Goal: Contribute content: Contribute content

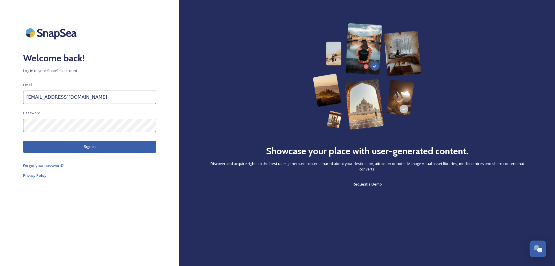
scroll to position [2075, 0]
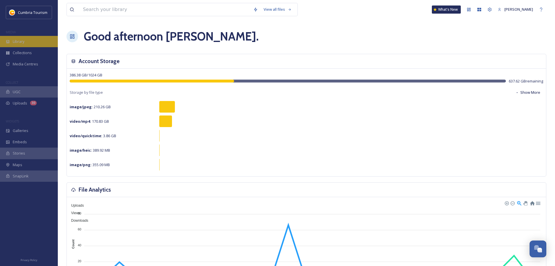
click at [18, 39] on span "Library" at bounding box center [19, 41] width 12 height 5
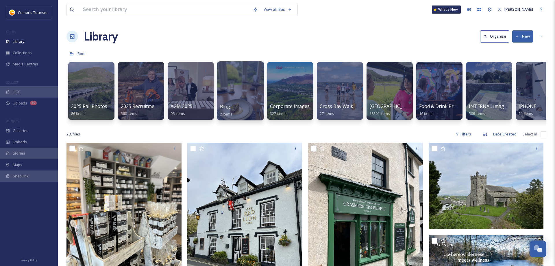
click at [249, 93] on div at bounding box center [240, 90] width 47 height 59
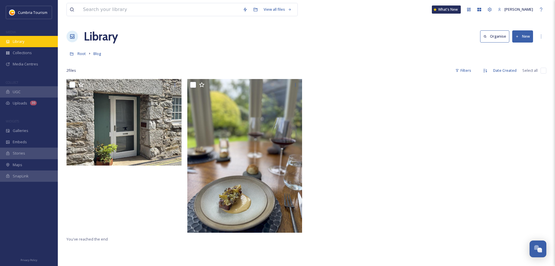
click at [21, 42] on span "Library" at bounding box center [19, 41] width 12 height 5
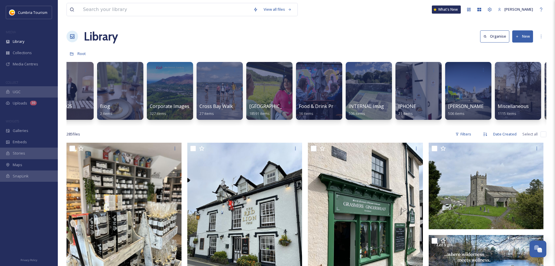
scroll to position [0, 125]
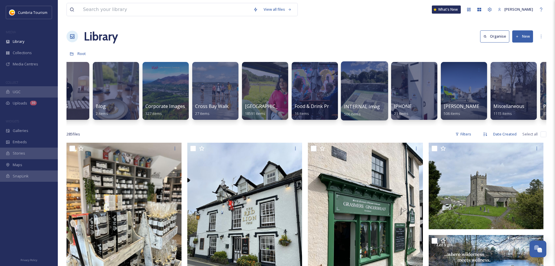
click at [366, 91] on div at bounding box center [364, 90] width 47 height 59
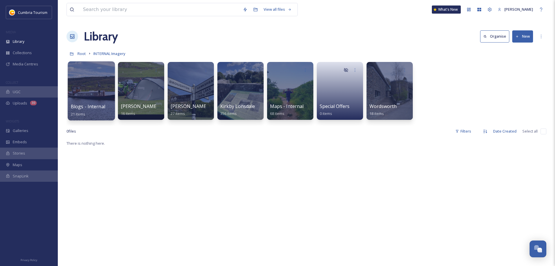
click at [89, 90] on div at bounding box center [91, 90] width 47 height 59
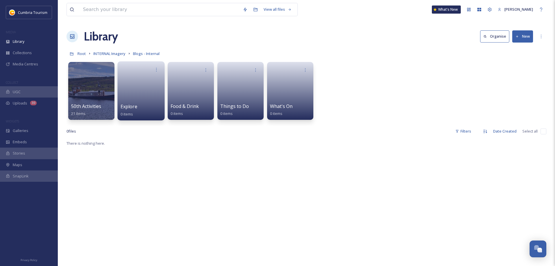
click at [138, 86] on link at bounding box center [141, 89] width 41 height 28
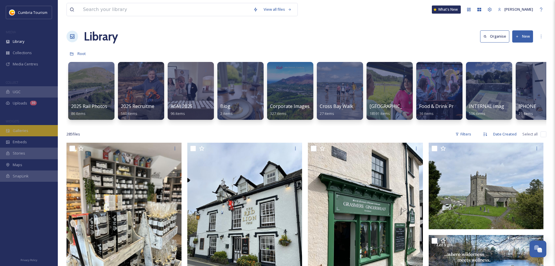
click at [28, 130] on div "Galleries" at bounding box center [29, 130] width 58 height 11
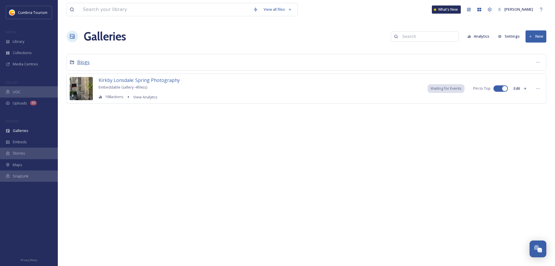
click at [82, 64] on span "Blogs" at bounding box center [83, 62] width 12 height 6
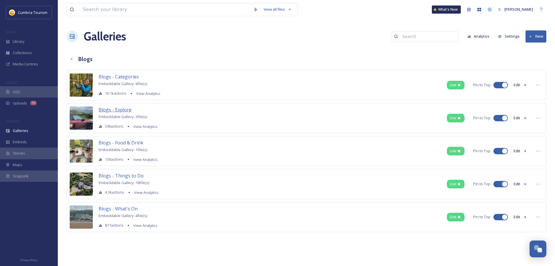
click at [121, 108] on span "Blogs - Explore" at bounding box center [115, 109] width 33 height 6
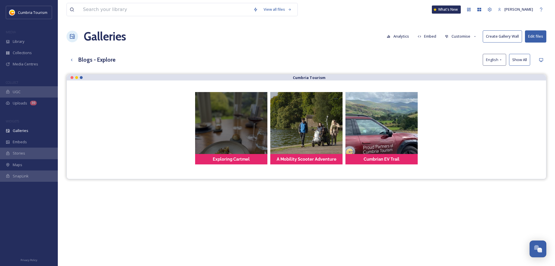
click at [221, 127] on div at bounding box center [231, 128] width 72 height 72
click at [221, 137] on div at bounding box center [231, 128] width 72 height 72
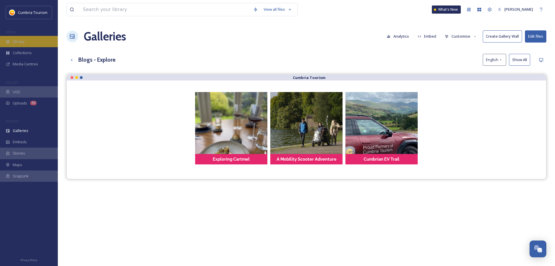
click at [24, 42] on span "Library" at bounding box center [19, 41] width 12 height 5
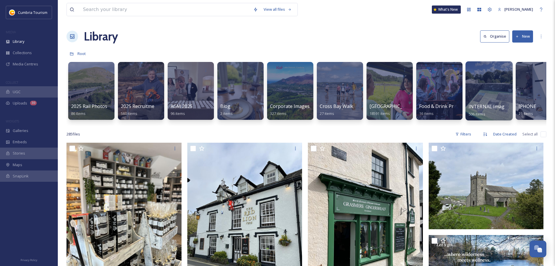
click at [491, 99] on div at bounding box center [488, 90] width 47 height 59
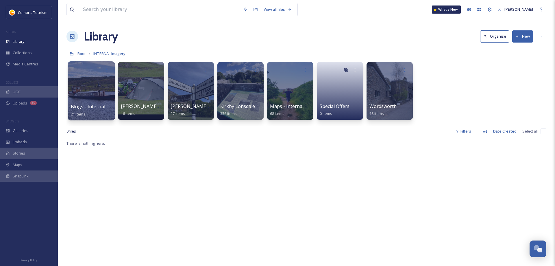
click at [75, 102] on div at bounding box center [91, 90] width 47 height 59
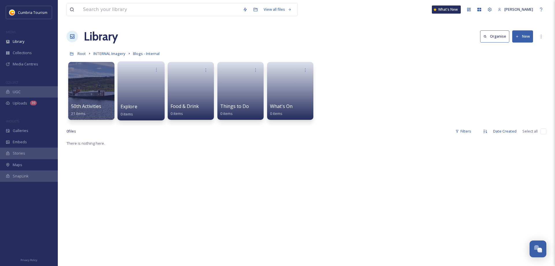
click at [130, 100] on link at bounding box center [141, 89] width 41 height 28
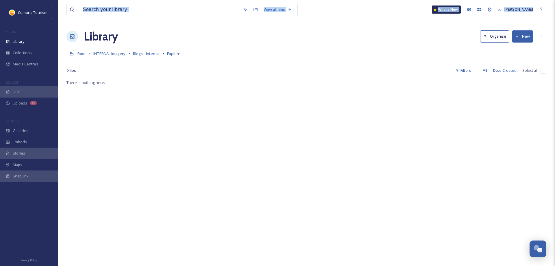
click at [518, 38] on button "New" at bounding box center [522, 36] width 21 height 12
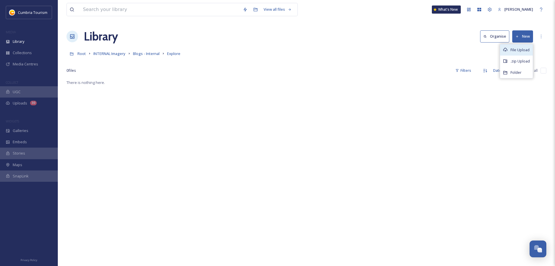
click at [511, 51] on div "File Upload" at bounding box center [516, 49] width 33 height 11
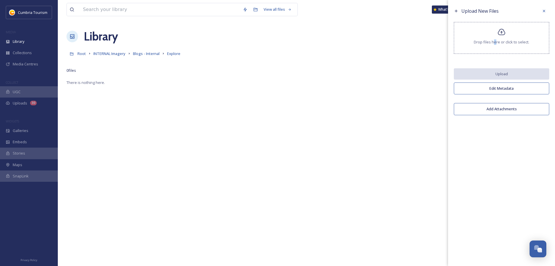
click at [494, 51] on div "Drop files here or click to select." at bounding box center [501, 38] width 95 height 32
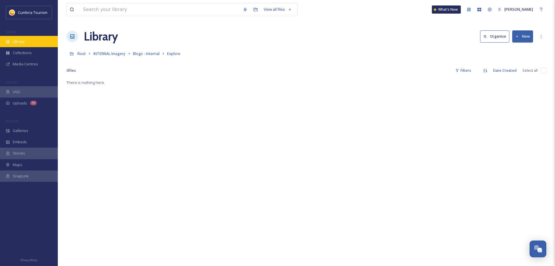
click at [21, 45] on div "Library" at bounding box center [29, 41] width 58 height 11
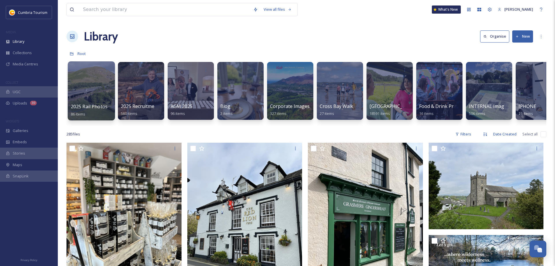
click at [86, 79] on div at bounding box center [91, 90] width 47 height 59
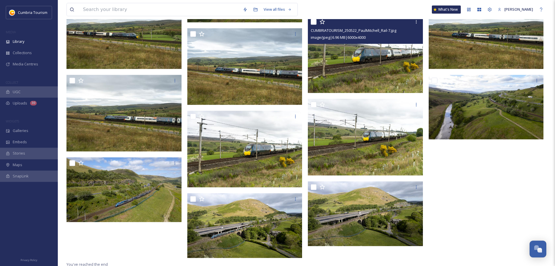
scroll to position [1586, 0]
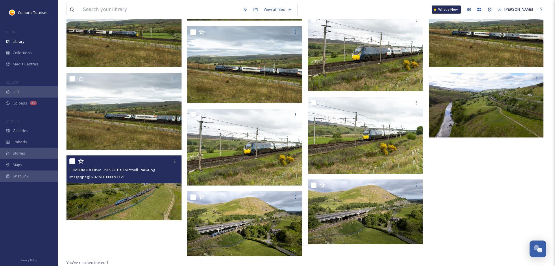
click at [144, 183] on img at bounding box center [123, 187] width 115 height 65
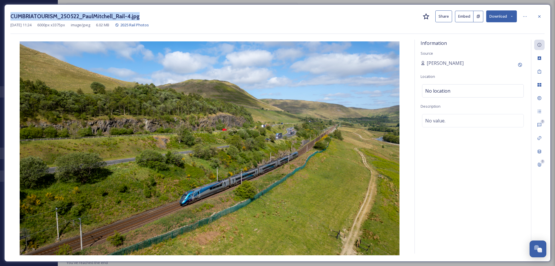
drag, startPoint x: 148, startPoint y: 17, endPoint x: 20, endPoint y: 15, distance: 128.1
click at [10, 20] on div "CUMBRIATOURISM_250522_PaulMitchell_Rail-4.jpg Share Embed Download [DATE] 11:24…" at bounding box center [277, 132] width 546 height 257
copy h3 "CUMBRIATOURISM_250522_PaulMitchell_Rail-4.jpg"
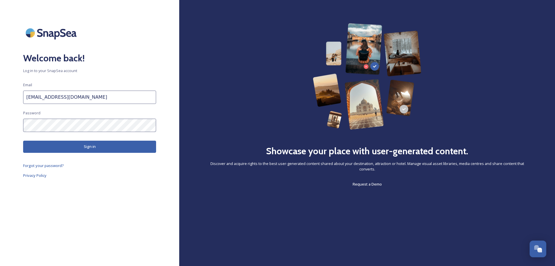
scroll to position [2075, 0]
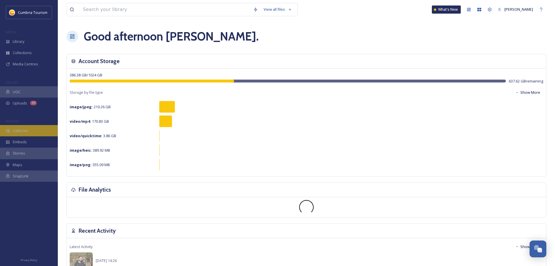
click at [23, 129] on span "Galleries" at bounding box center [21, 130] width 16 height 5
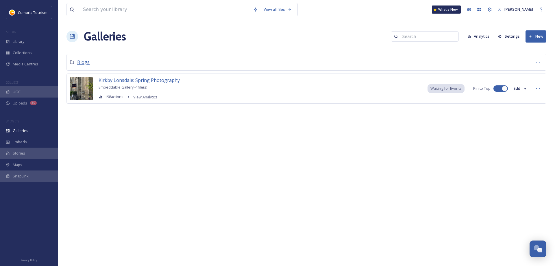
click at [83, 64] on span "Blogs" at bounding box center [83, 62] width 12 height 6
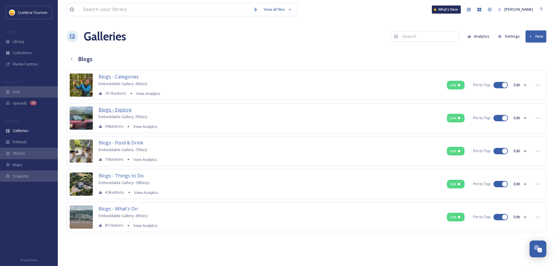
click at [117, 108] on span "Blogs - Explore" at bounding box center [115, 109] width 33 height 6
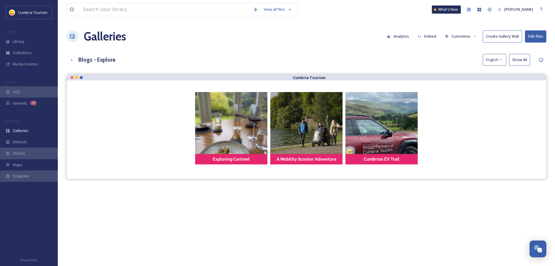
click at [534, 39] on button "Edit files" at bounding box center [535, 36] width 21 height 12
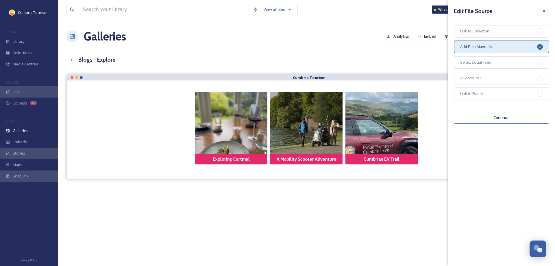
click at [494, 119] on button "Continue" at bounding box center [501, 118] width 95 height 12
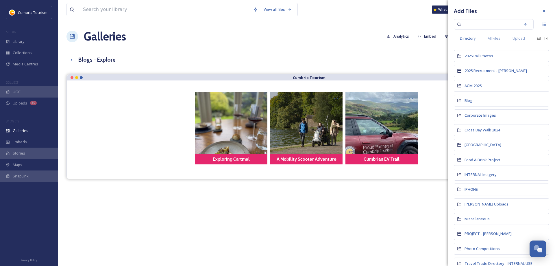
click at [477, 26] on input at bounding box center [489, 24] width 55 height 13
paste input "CUMBRIATOURISM_250522_PaulMitchell_Rail-4.jpg"
type input "CUMBRIATOURISM_250522_PaulMitchell_Rail-4.jpg"
click at [526, 23] on icon at bounding box center [525, 24] width 4 height 4
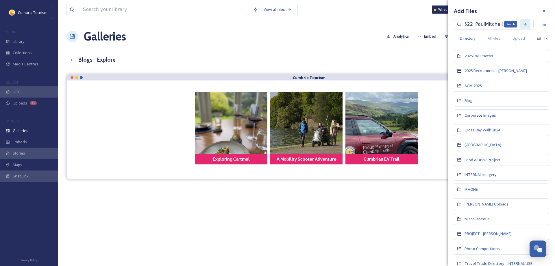
click at [523, 25] on icon at bounding box center [525, 24] width 4 height 4
click at [525, 24] on icon at bounding box center [525, 24] width 3 height 3
click at [504, 23] on input "CUMBRIATOURISM_250522_PaulMitchell_Rail-4.jpg" at bounding box center [489, 24] width 55 height 13
click at [521, 25] on div "CUMBRIATOURISM_250522_PaulMitchell_Rail-4.jpg" at bounding box center [496, 24] width 84 height 10
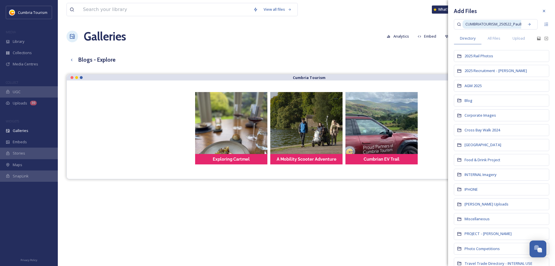
click at [512, 26] on span "CUMBRIATOURISM_250522_PaulMitchell_Rail-4.jpg" at bounding box center [507, 24] width 91 height 8
click at [511, 26] on span "CUMBRIATOURISM_250522_PaulMitchell_Rail-4.jpg" at bounding box center [507, 24] width 91 height 8
paste span
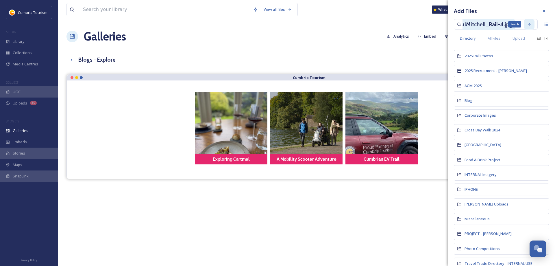
click at [531, 24] on div "Search" at bounding box center [529, 24] width 10 height 10
click at [499, 38] on span "All Files" at bounding box center [494, 38] width 13 height 5
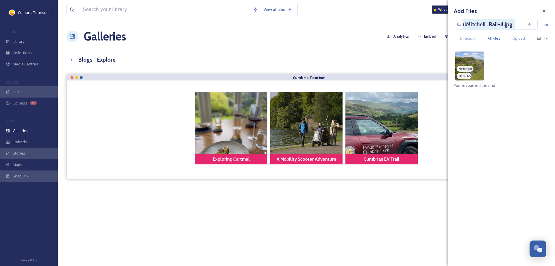
click at [467, 62] on img at bounding box center [469, 65] width 29 height 29
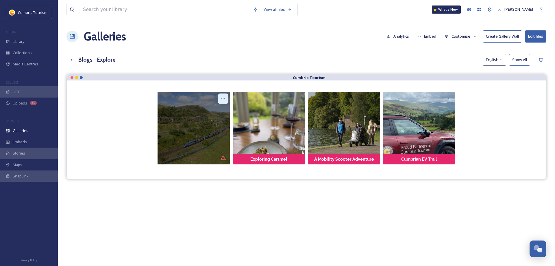
click at [222, 100] on icon at bounding box center [223, 98] width 5 height 5
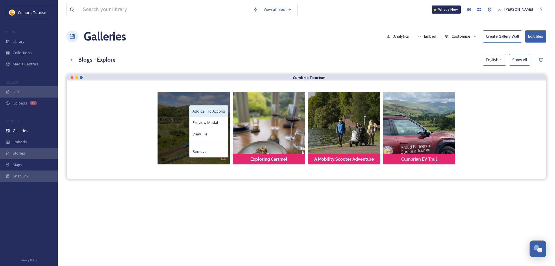
click at [212, 111] on span "Add Call To Actions" at bounding box center [209, 110] width 33 height 5
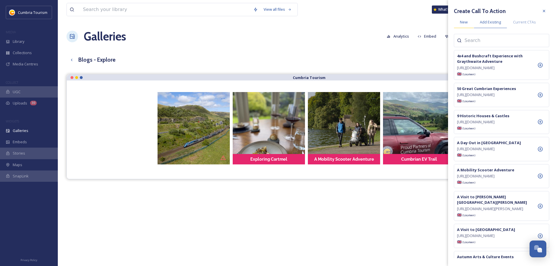
click at [461, 24] on span "New" at bounding box center [464, 21] width 8 height 5
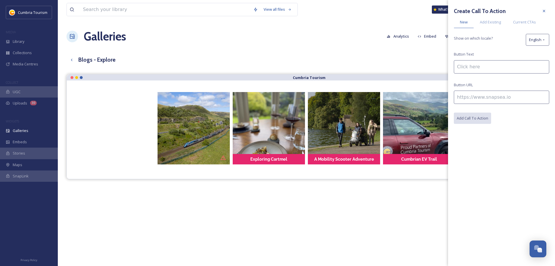
click at [469, 66] on input at bounding box center [501, 66] width 95 height 13
click at [477, 3] on div "Create Call To Action New Add Existing Current CTAs Show on which locale? Engli…" at bounding box center [501, 64] width 107 height 129
click at [462, 70] on input at bounding box center [501, 66] width 95 height 13
paste input "A short tour through the railway history of Cumbria"
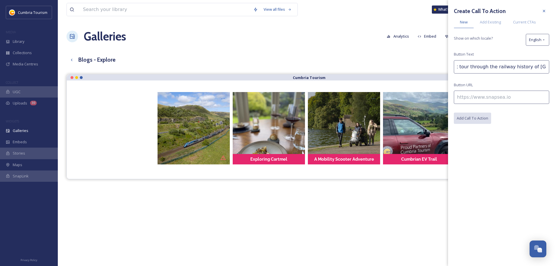
type input "A short tour through the railway history of Cumbria"
click at [465, 94] on input at bounding box center [501, 96] width 95 height 13
paste input "https://www.visitlakedistrict.com/blog/explore/short-tour-through-railway-histo…"
type input "https://www.visitlakedistrict.com/blog/explore/short-tour-through-railway-histo…"
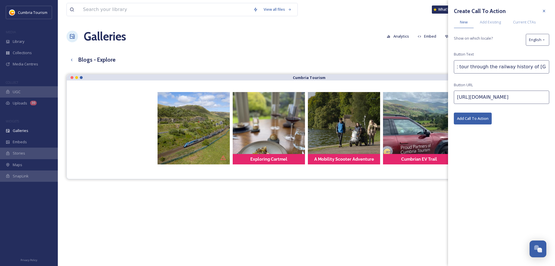
click at [484, 119] on button "Add Call To Action" at bounding box center [473, 118] width 38 height 12
click at [546, 10] on icon at bounding box center [544, 11] width 5 height 5
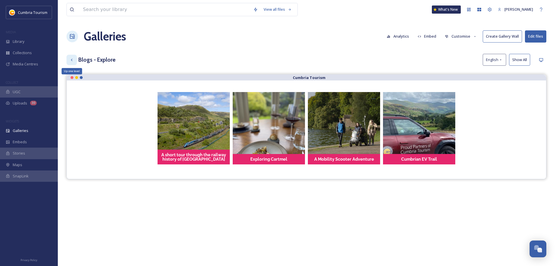
click at [72, 60] on icon at bounding box center [71, 60] width 5 height 5
